Goal: Information Seeking & Learning: Learn about a topic

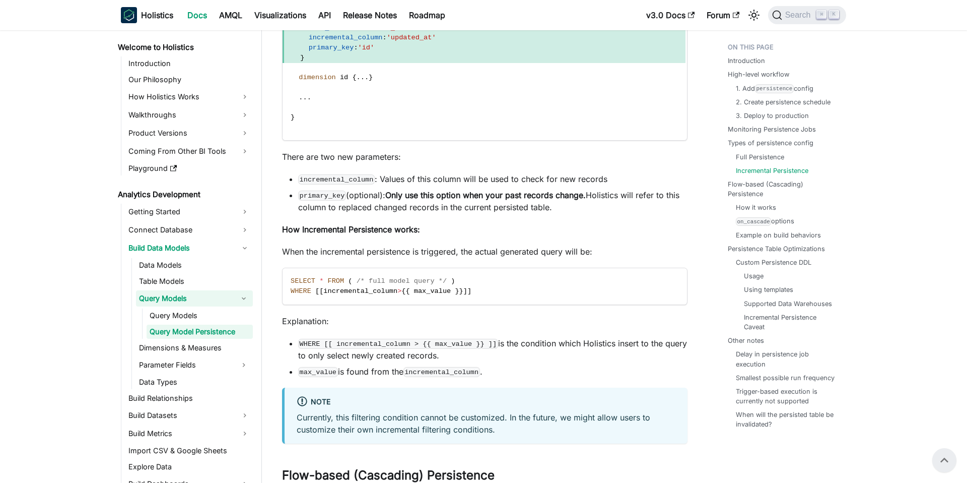
scroll to position [3171, 0]
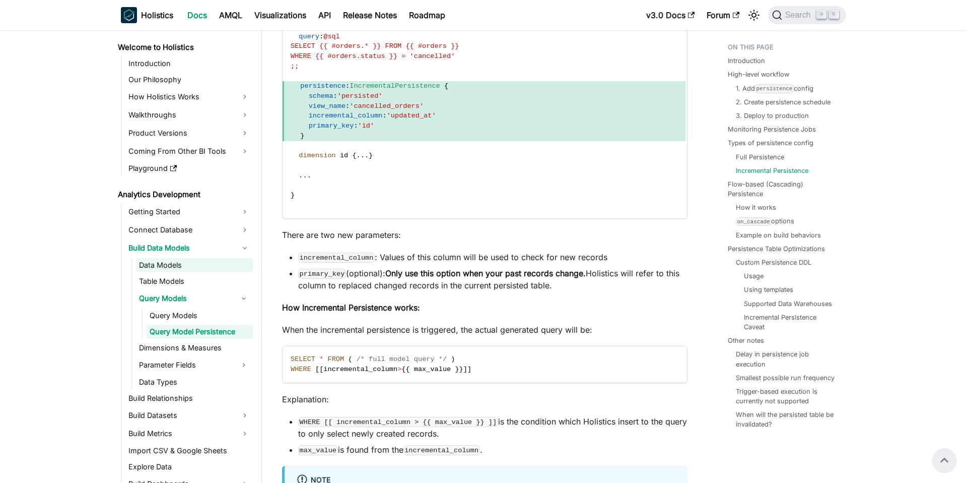
click at [181, 267] on link "Data Models" at bounding box center [194, 265] width 117 height 14
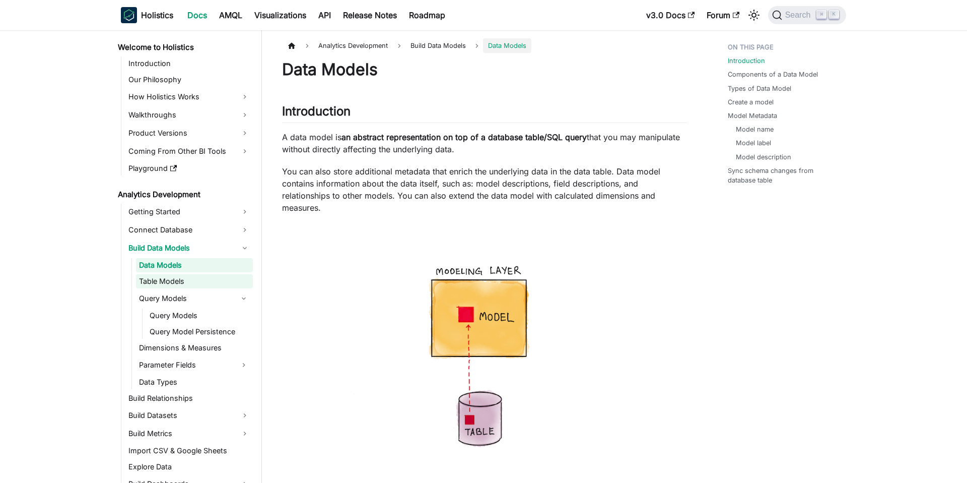
click at [168, 282] on link "Table Models" at bounding box center [194, 281] width 117 height 14
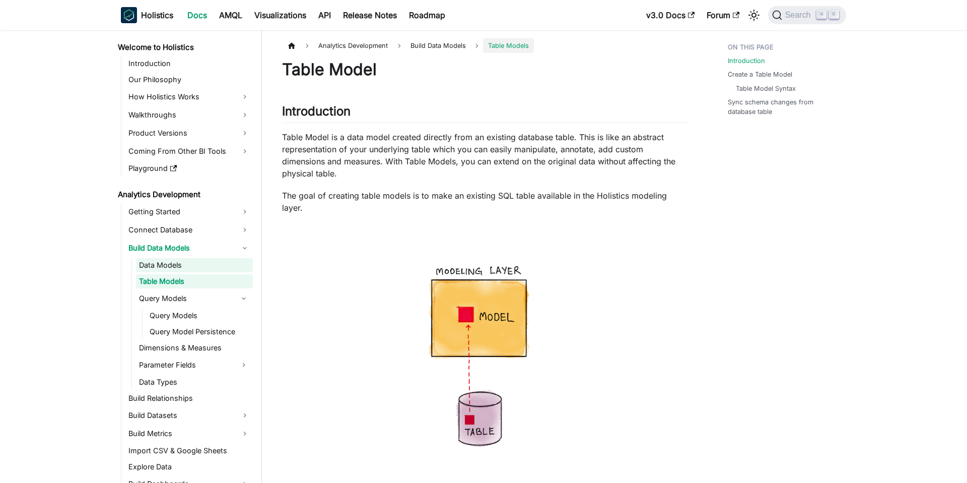
click at [174, 263] on link "Data Models" at bounding box center [194, 265] width 117 height 14
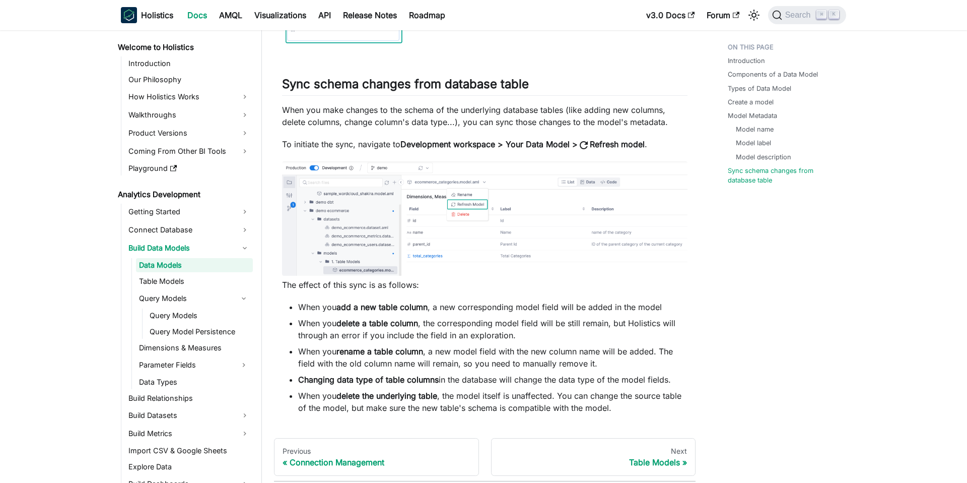
scroll to position [2959, 0]
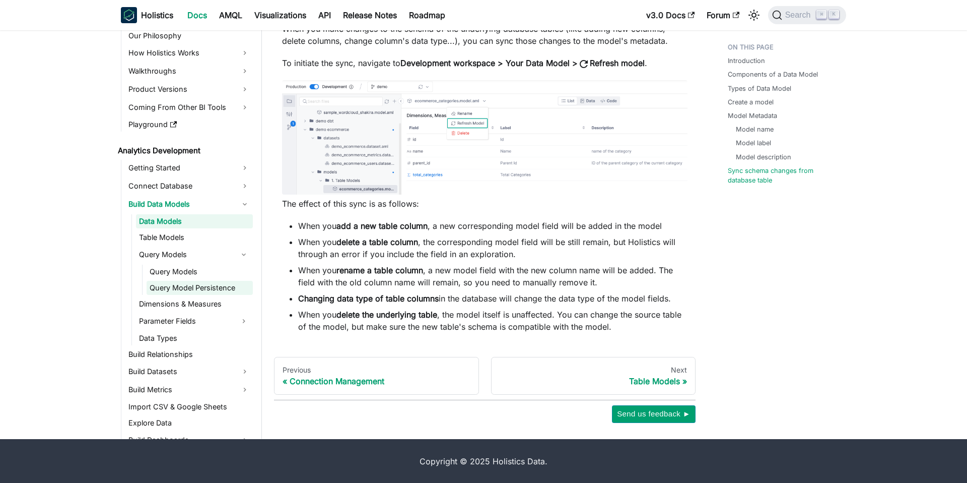
click at [192, 286] on link "Query Model Persistence" at bounding box center [200, 288] width 106 height 14
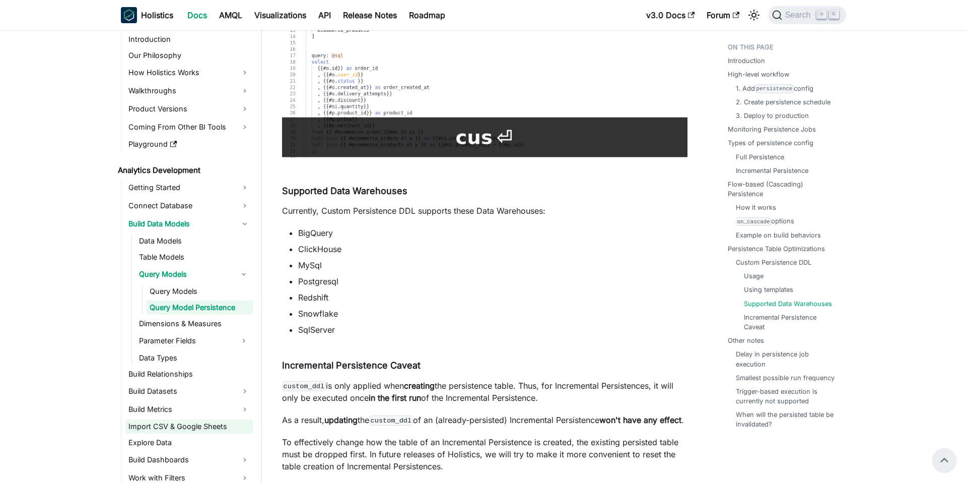
scroll to position [12, 0]
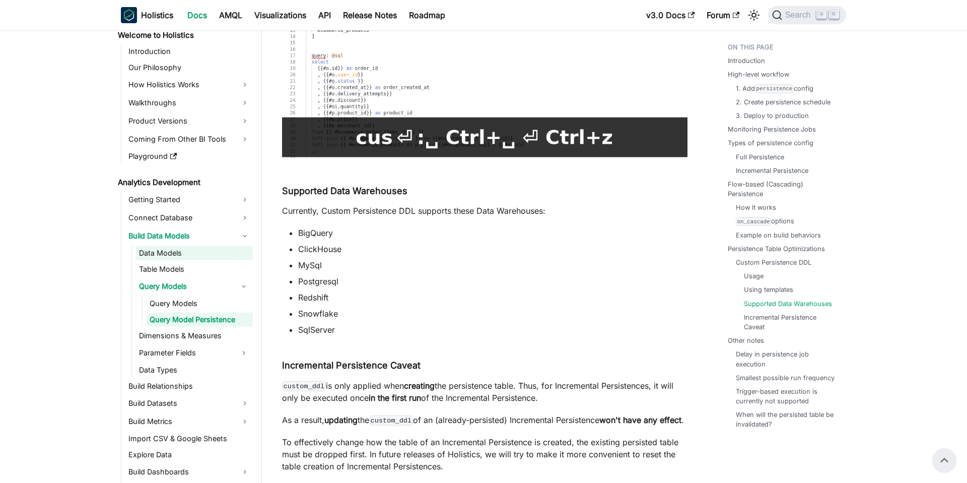
click at [173, 251] on link "Data Models" at bounding box center [194, 253] width 117 height 14
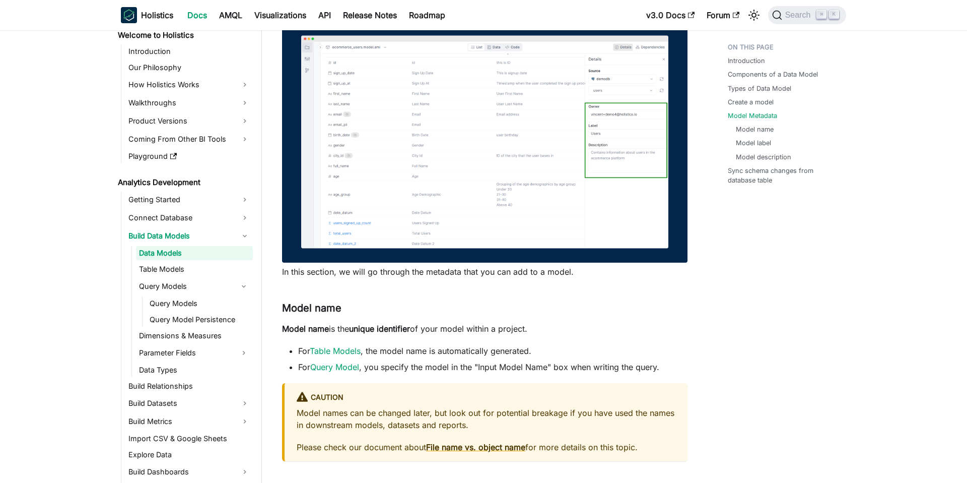
scroll to position [1570, 0]
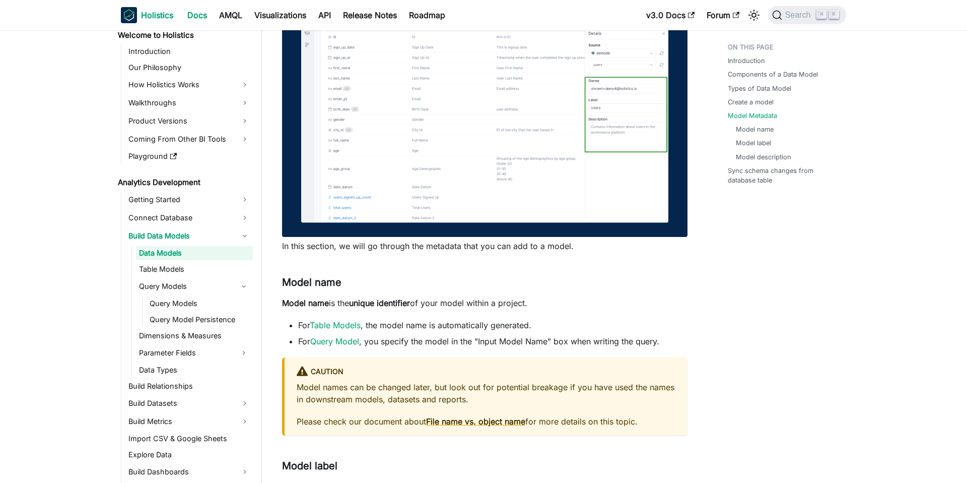
click at [155, 19] on b "Holistics" at bounding box center [157, 15] width 32 height 12
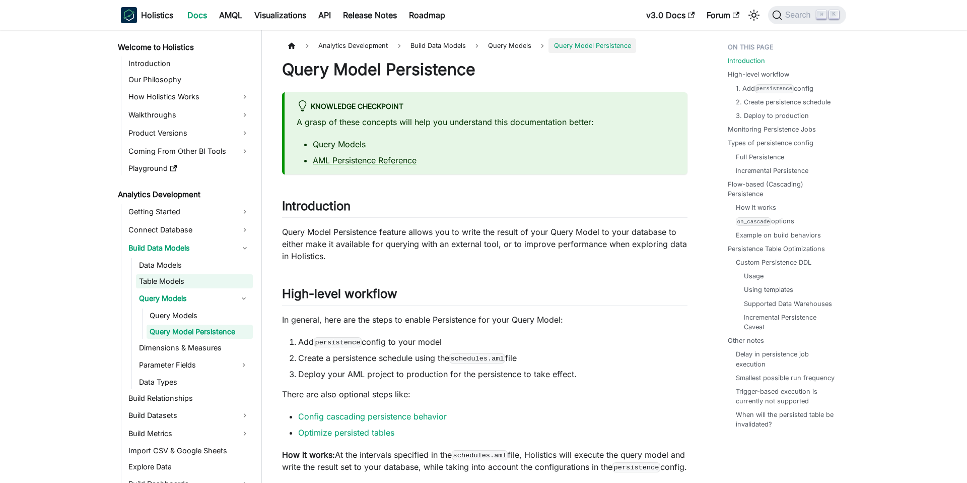
click at [183, 281] on link "Table Models" at bounding box center [194, 281] width 117 height 14
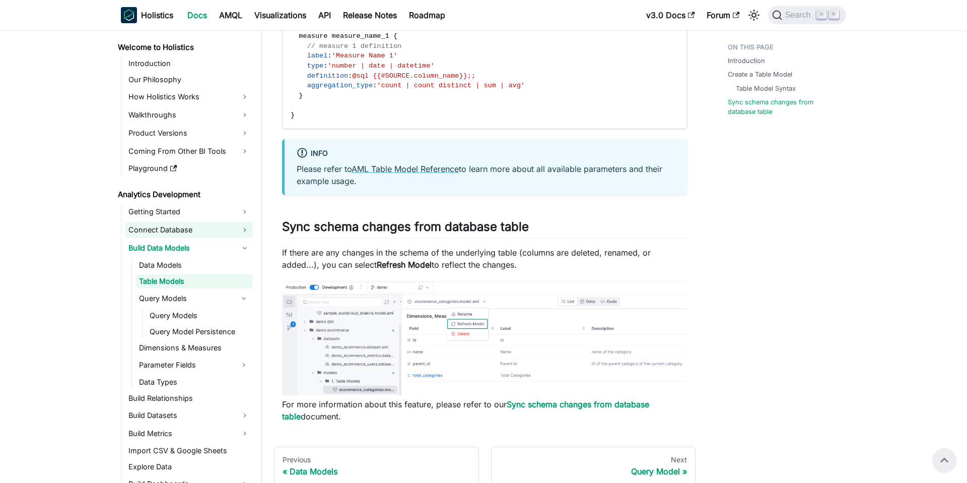
scroll to position [8, 0]
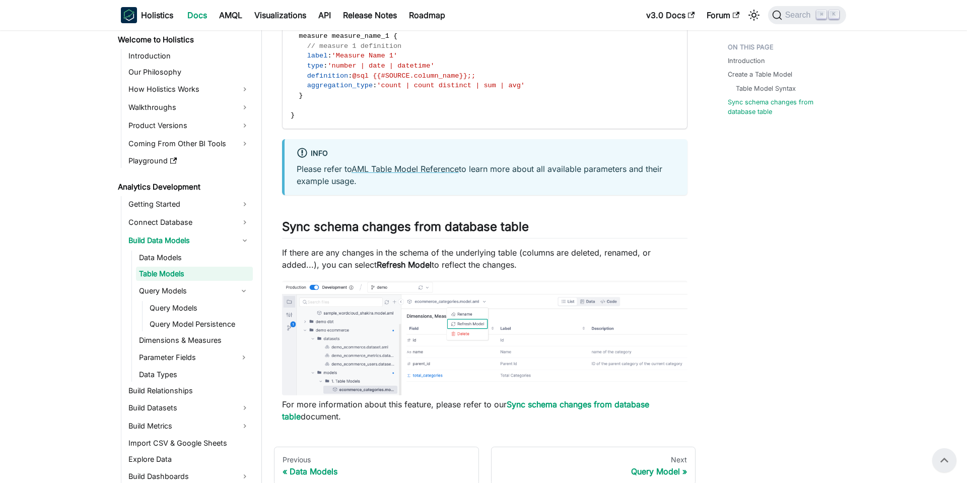
click at [677, 18] on link "v3.0 Docs" at bounding box center [670, 15] width 60 height 16
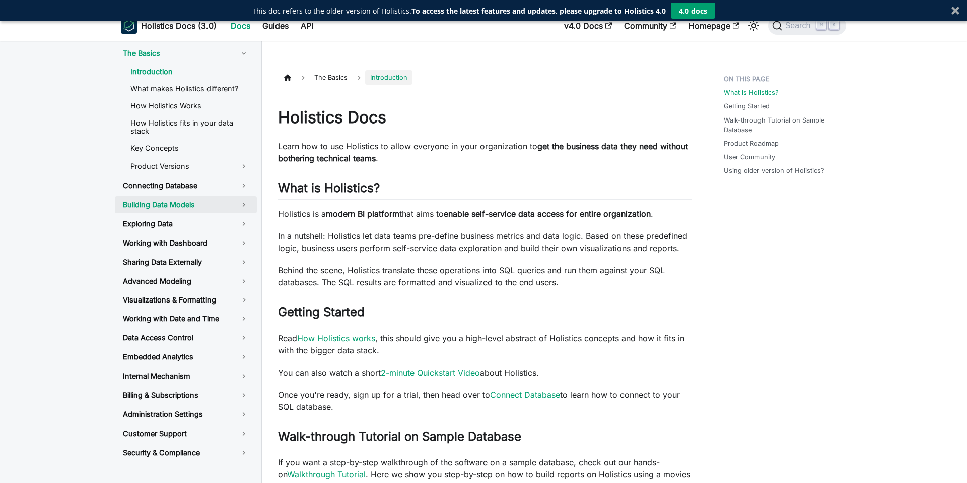
click at [243, 196] on link "Building Data Models" at bounding box center [186, 204] width 142 height 17
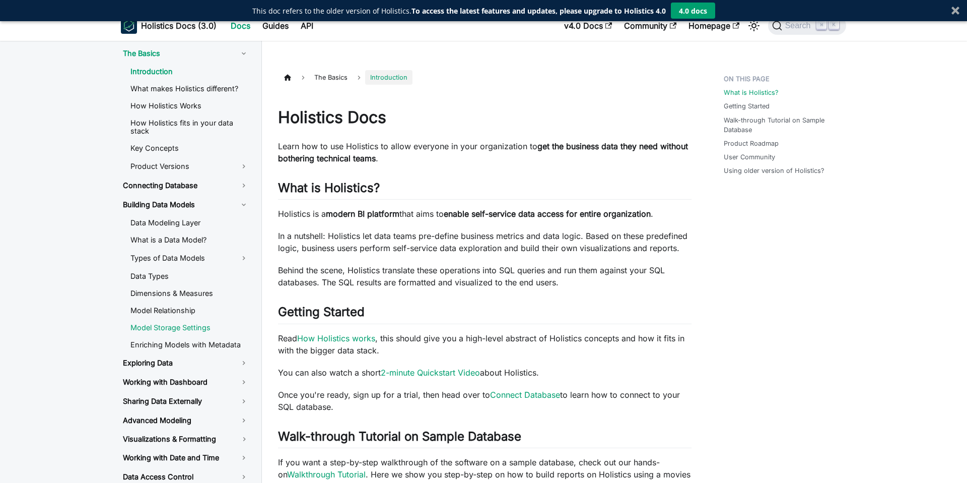
click at [183, 320] on link "Model Storage Settings" at bounding box center [189, 327] width 135 height 15
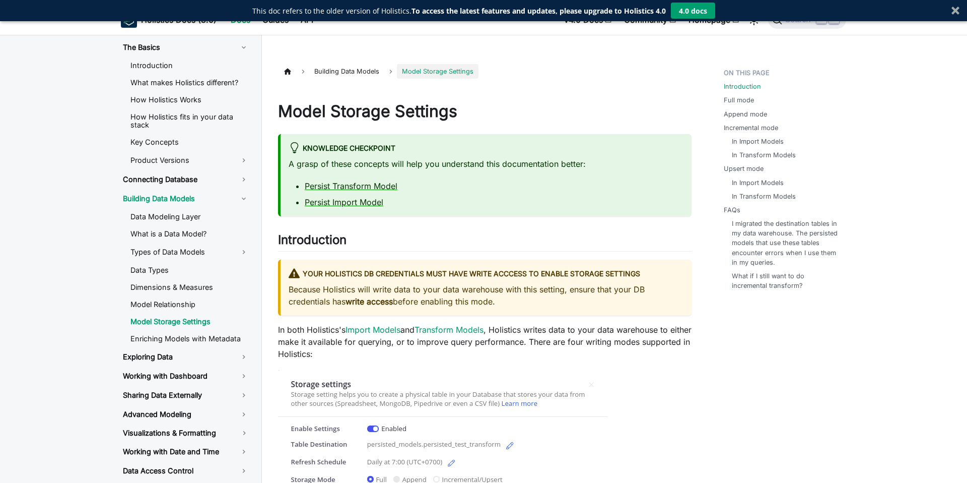
scroll to position [69, 0]
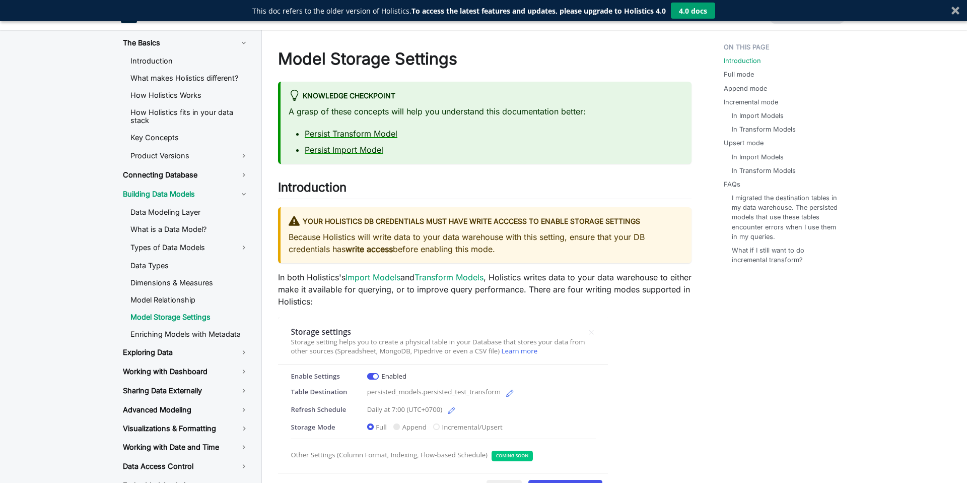
click at [369, 131] on link "Persist Transform Model" at bounding box center [351, 133] width 93 height 10
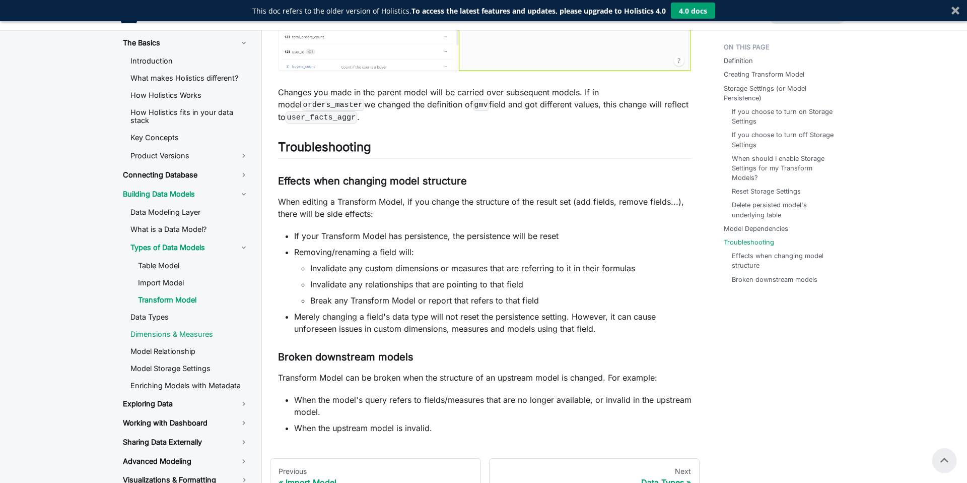
scroll to position [7, 0]
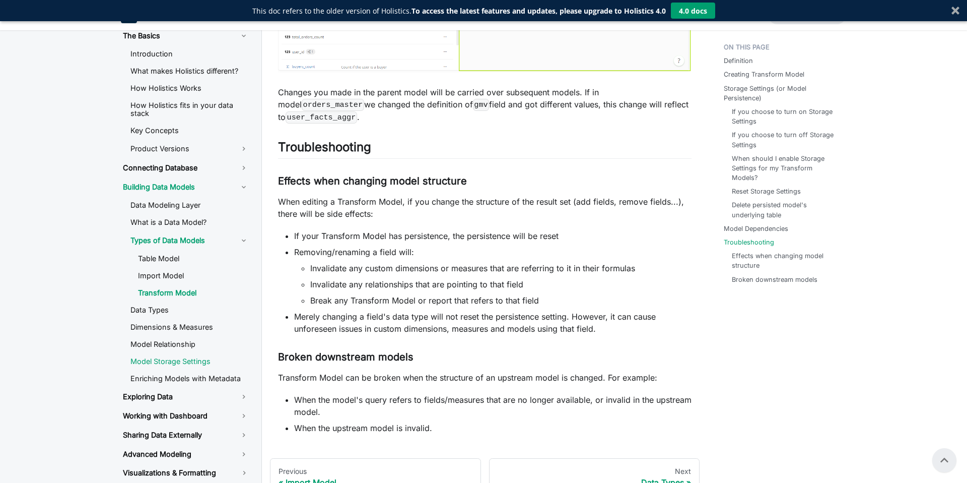
click at [170, 356] on link "Model Storage Settings" at bounding box center [189, 361] width 135 height 15
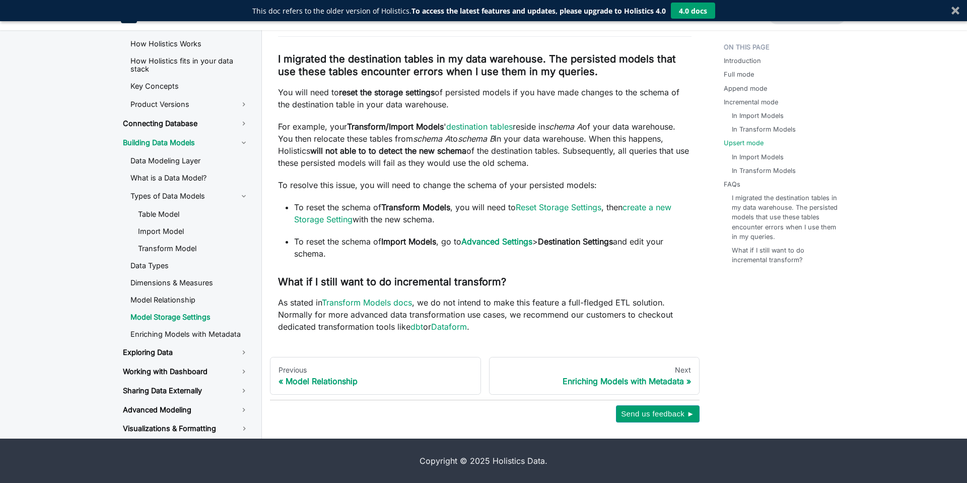
scroll to position [2760, 0]
